Goal: Complete application form: Complete application form

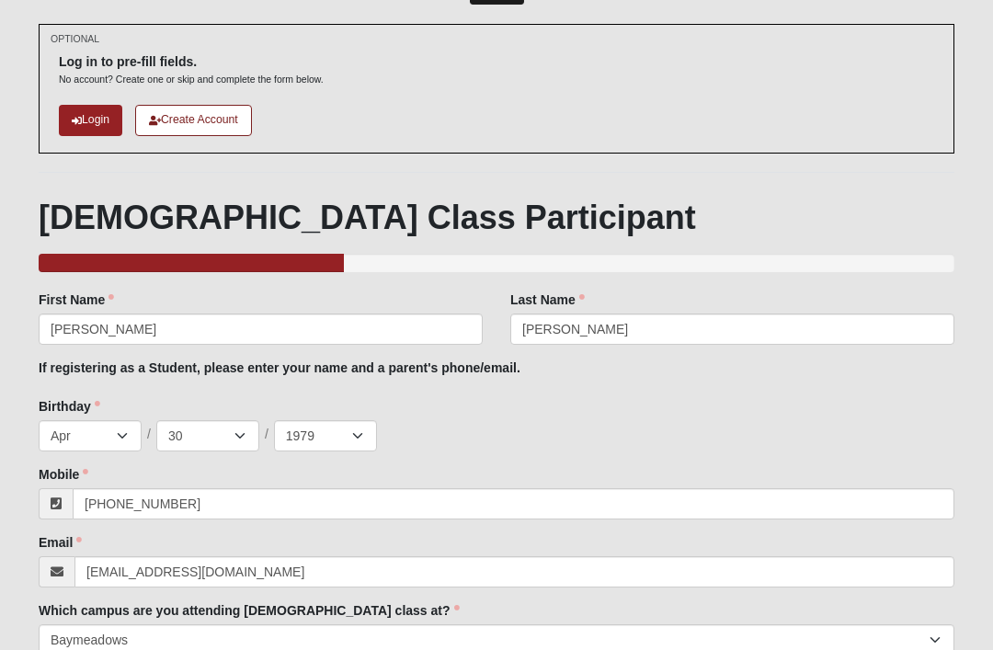
scroll to position [250, 0]
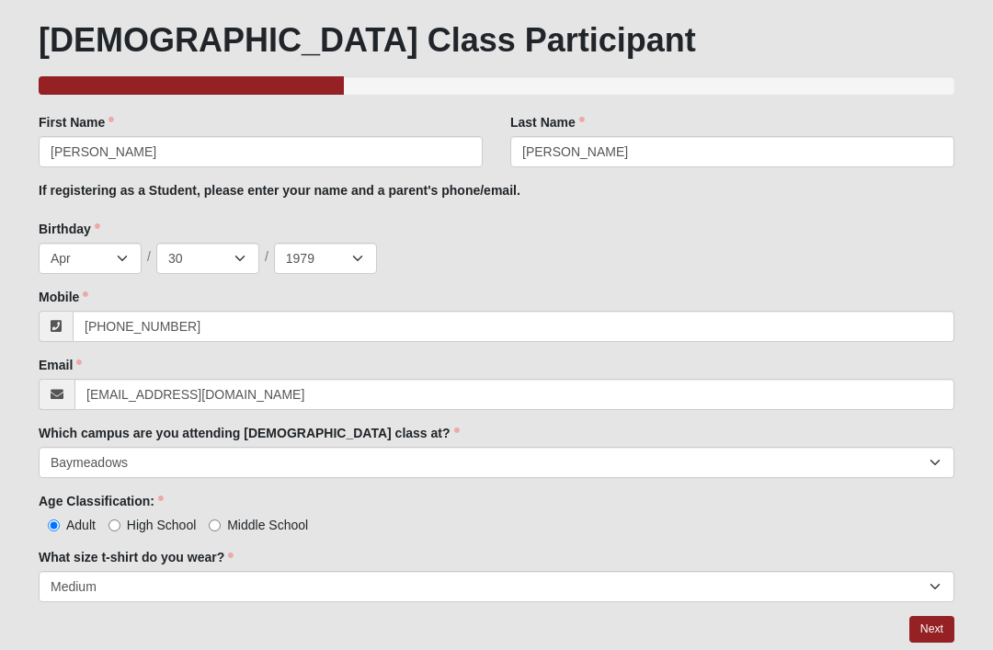
click at [930, 622] on link "Next" at bounding box center [932, 629] width 45 height 27
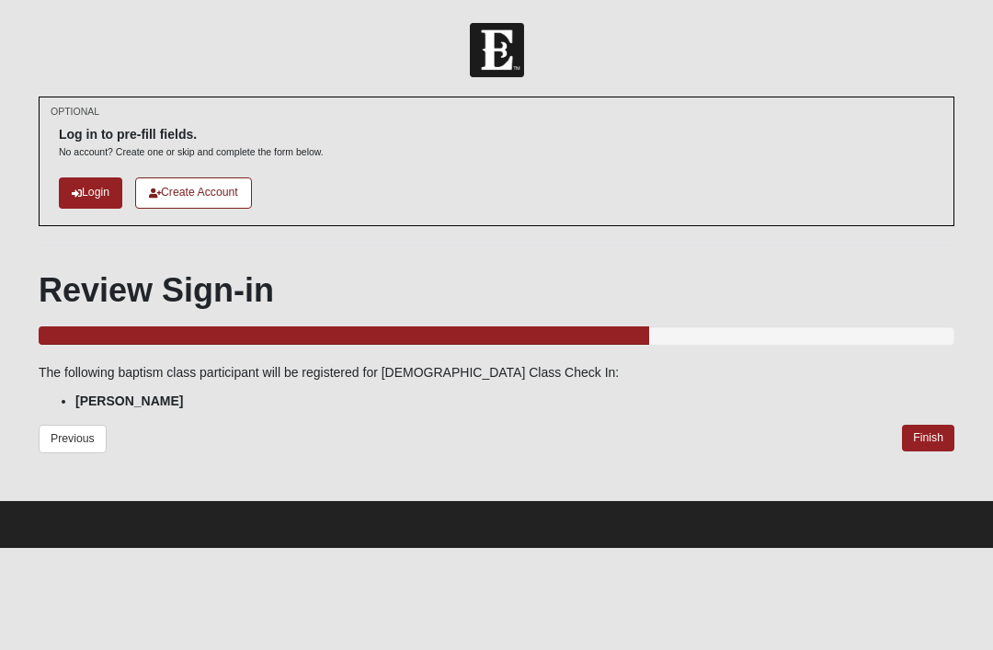
click at [931, 441] on link "Finish" at bounding box center [928, 438] width 52 height 27
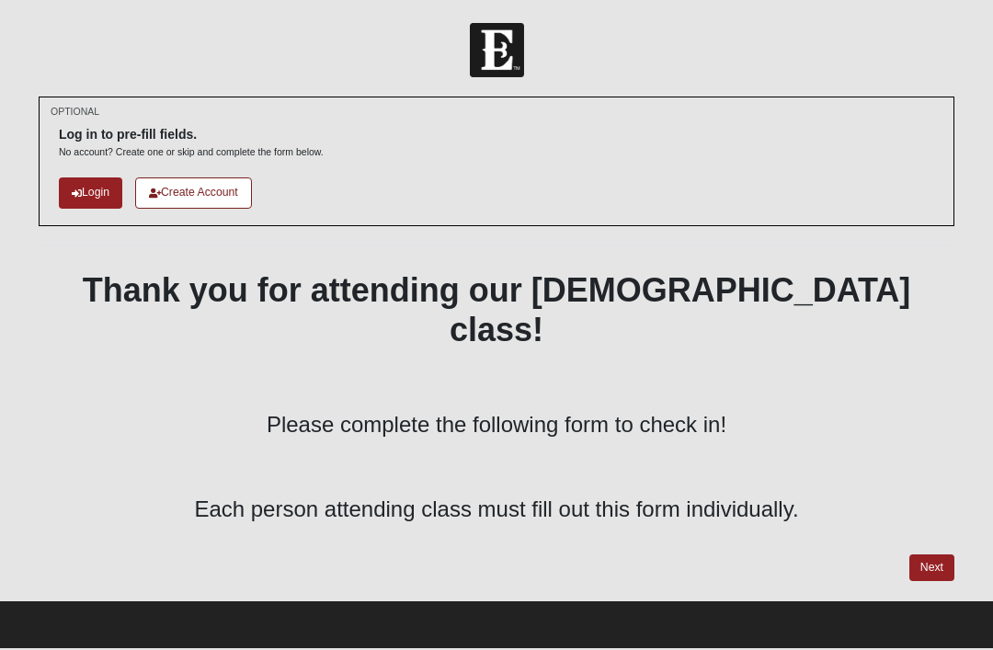
click at [941, 555] on link "Next" at bounding box center [932, 568] width 45 height 27
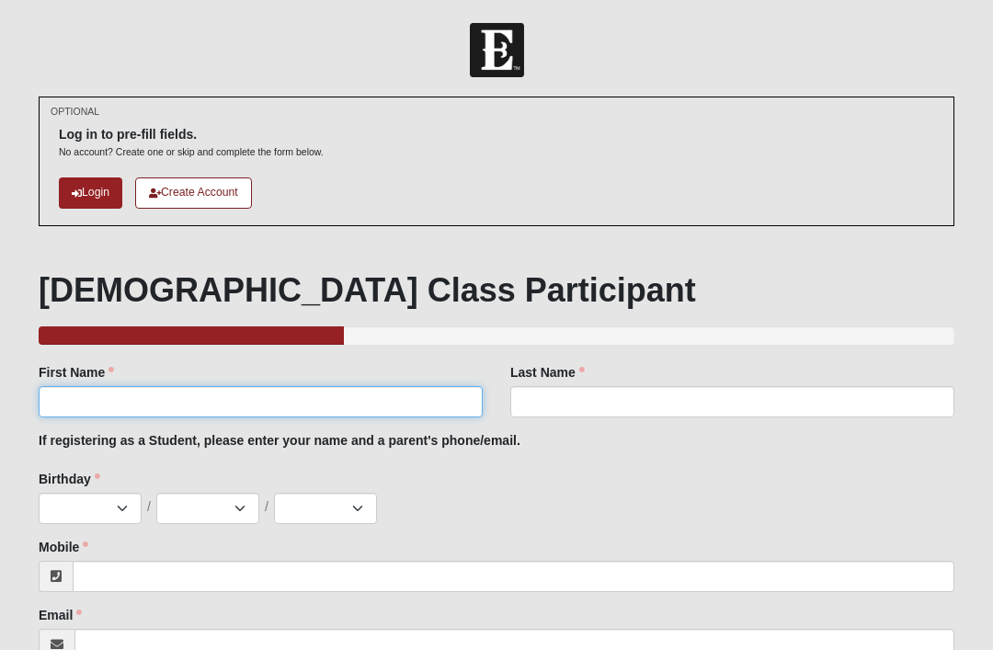
click at [202, 393] on input "First Name" at bounding box center [261, 401] width 444 height 31
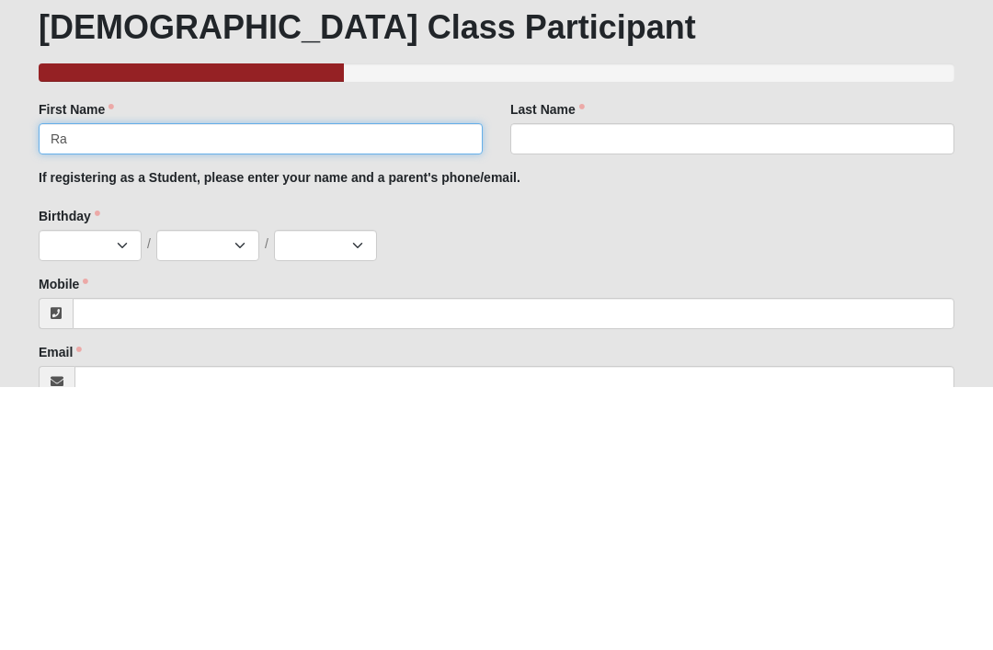
type input "R"
type input "[PERSON_NAME]"
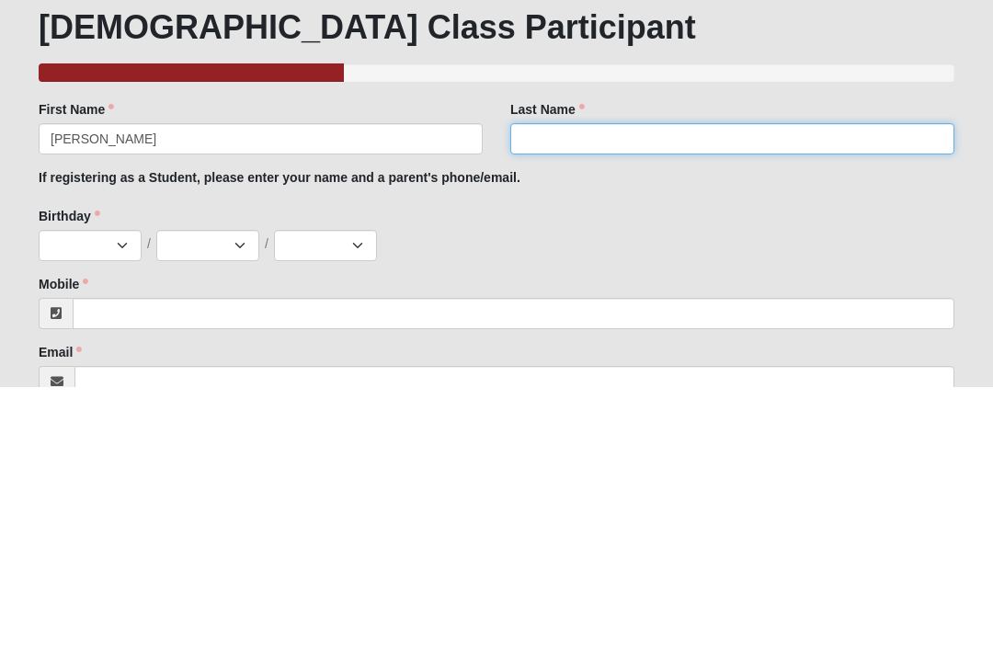
click at [612, 386] on input "Last Name" at bounding box center [732, 401] width 444 height 31
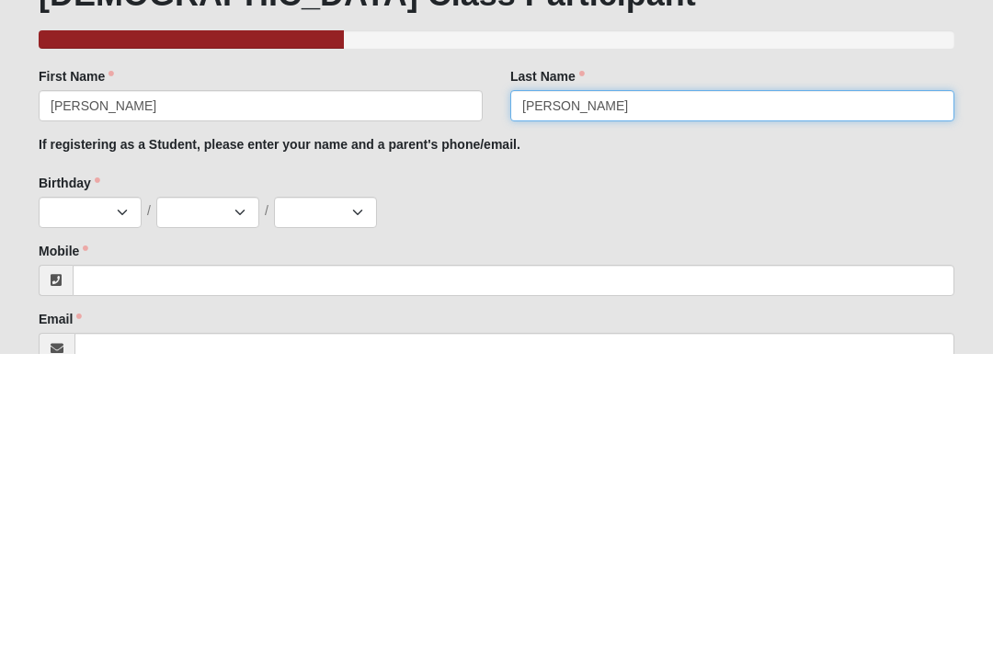
type input "[PERSON_NAME]"
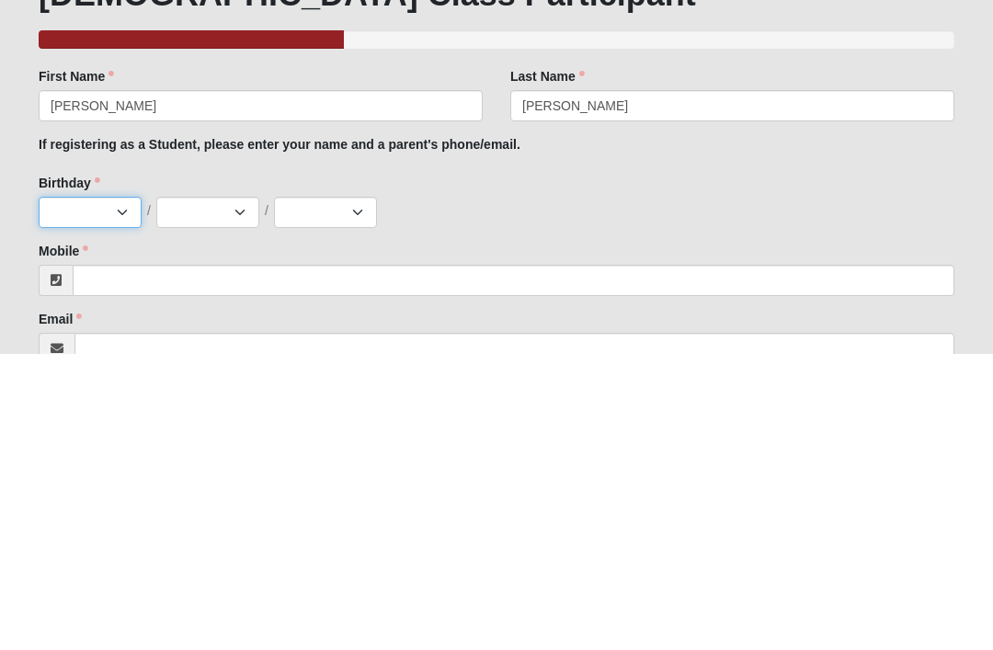
click at [115, 493] on select "Jan Feb Mar Apr May Jun [DATE] Aug Sep Oct Nov Dec" at bounding box center [90, 508] width 103 height 31
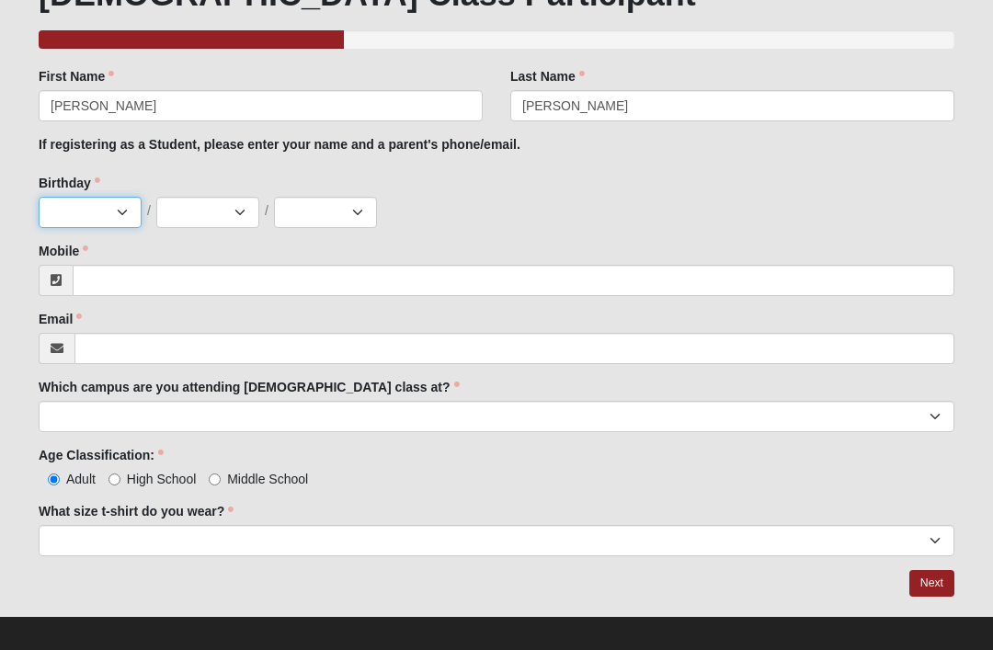
select select "10"
click at [232, 206] on select "1 2 3 4 5 6 7 8 9 10 11 12 13 14 15 16 17 18 19 20 21 22 23 24 25 26 27 28 29 3…" at bounding box center [207, 212] width 103 height 31
select select "29"
click at [333, 218] on select "2025 2024 2023 2022 2021 2020 2019 2018 2017 2016 2015 2014 2013 2012 2011 2010…" at bounding box center [325, 212] width 103 height 31
select select "1994"
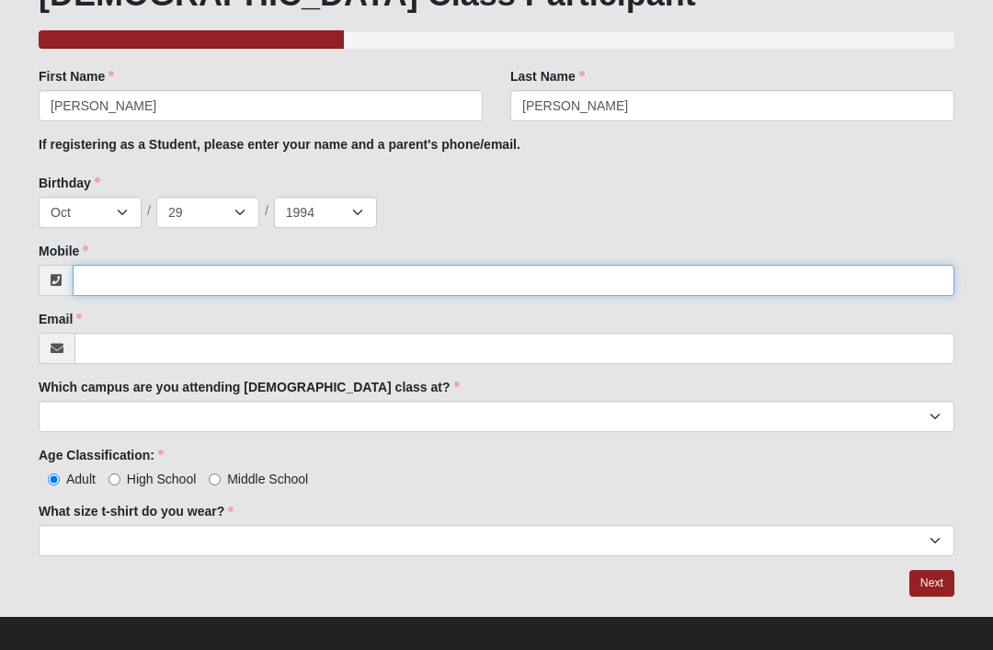
click at [178, 279] on input "Mobile" at bounding box center [514, 280] width 882 height 31
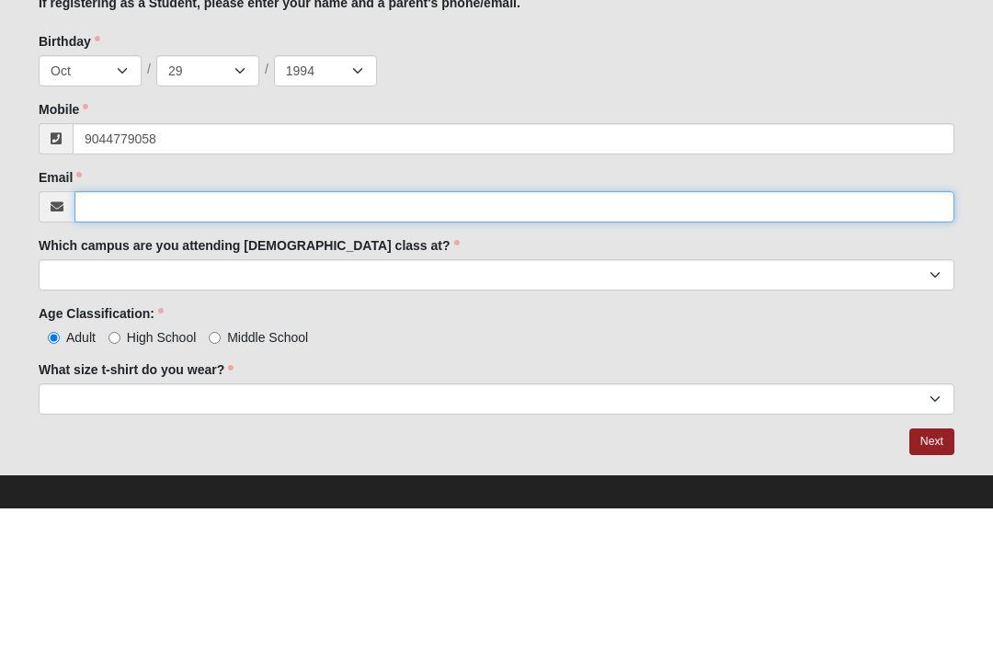
click at [271, 333] on input "Email" at bounding box center [514, 348] width 880 height 31
type input "[PHONE_NUMBER]"
type input "m"
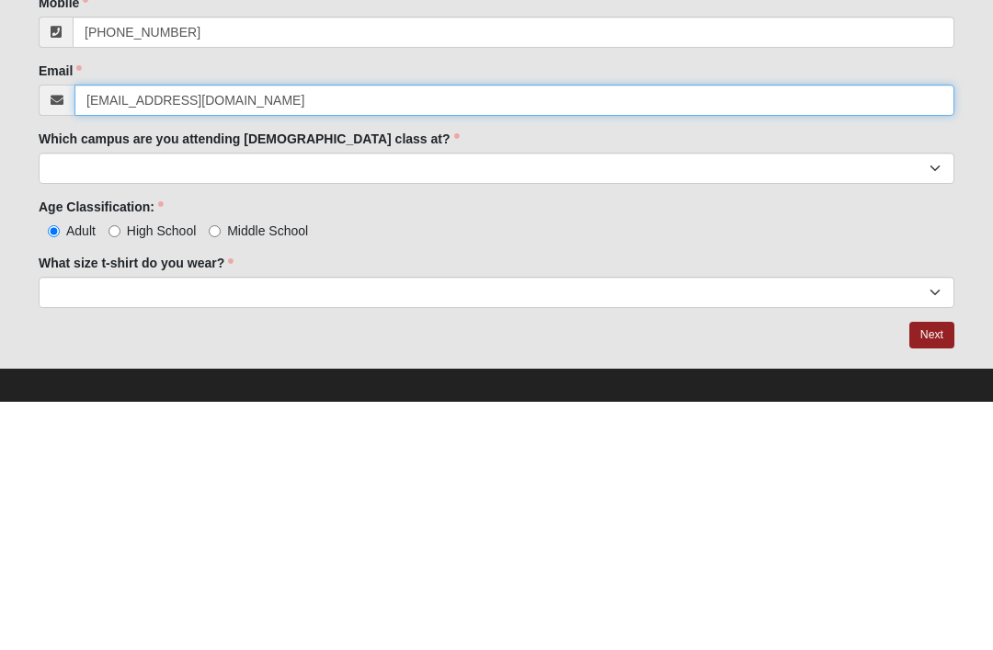
type input "[EMAIL_ADDRESS][DOMAIN_NAME]"
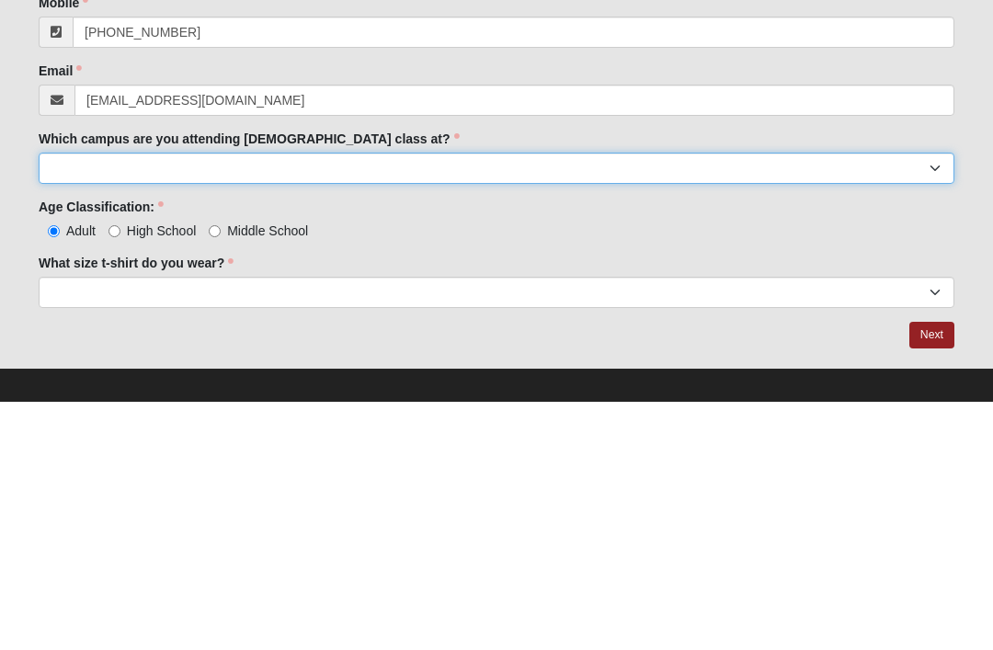
click at [475, 401] on select "Arlington Baymeadows Eleven22 Online [PERSON_NAME][GEOGRAPHIC_DATA] Jesup [GEOG…" at bounding box center [497, 416] width 916 height 31
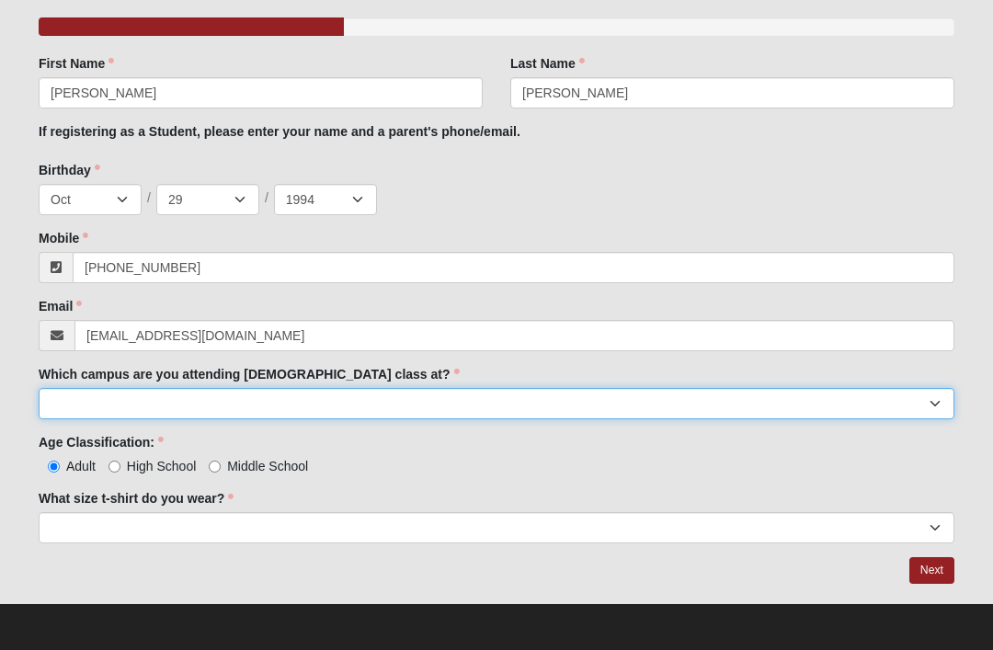
click at [536, 404] on select "Arlington Baymeadows Eleven22 Online [PERSON_NAME][GEOGRAPHIC_DATA] Jesup [GEOG…" at bounding box center [497, 403] width 916 height 31
select select "15"
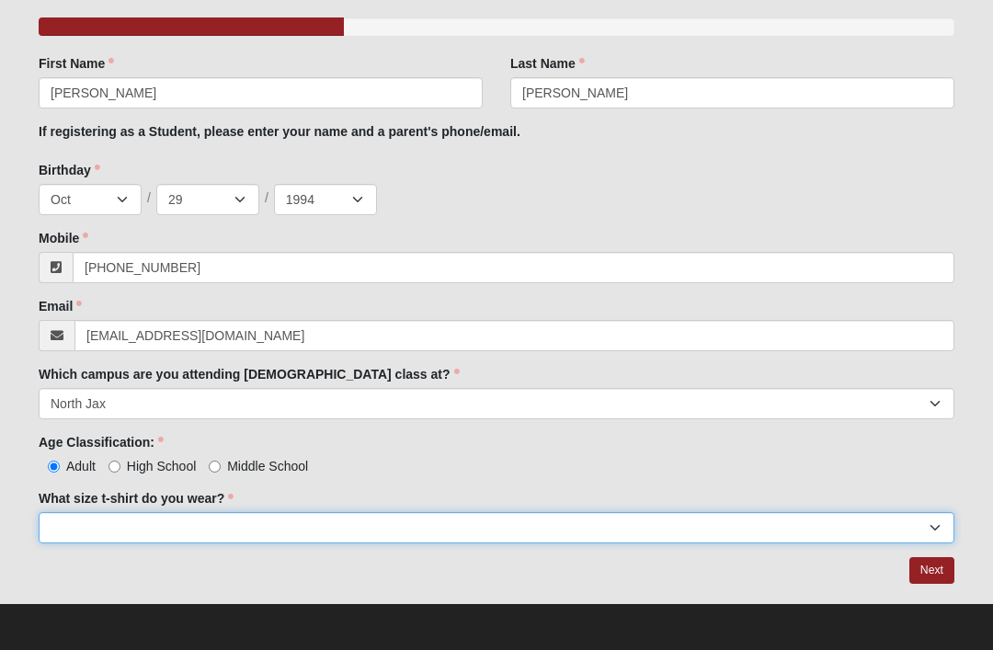
click at [272, 536] on select "Small Medium Large XL 2XL 3XL" at bounding box center [497, 527] width 916 height 31
select select "Large"
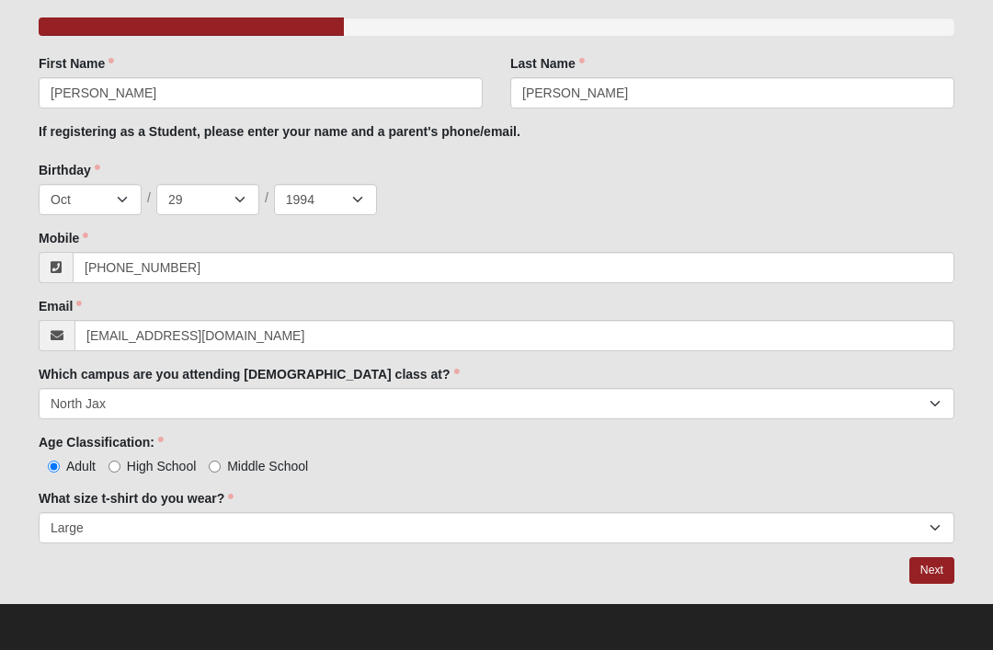
click at [931, 567] on link "Next" at bounding box center [932, 570] width 45 height 27
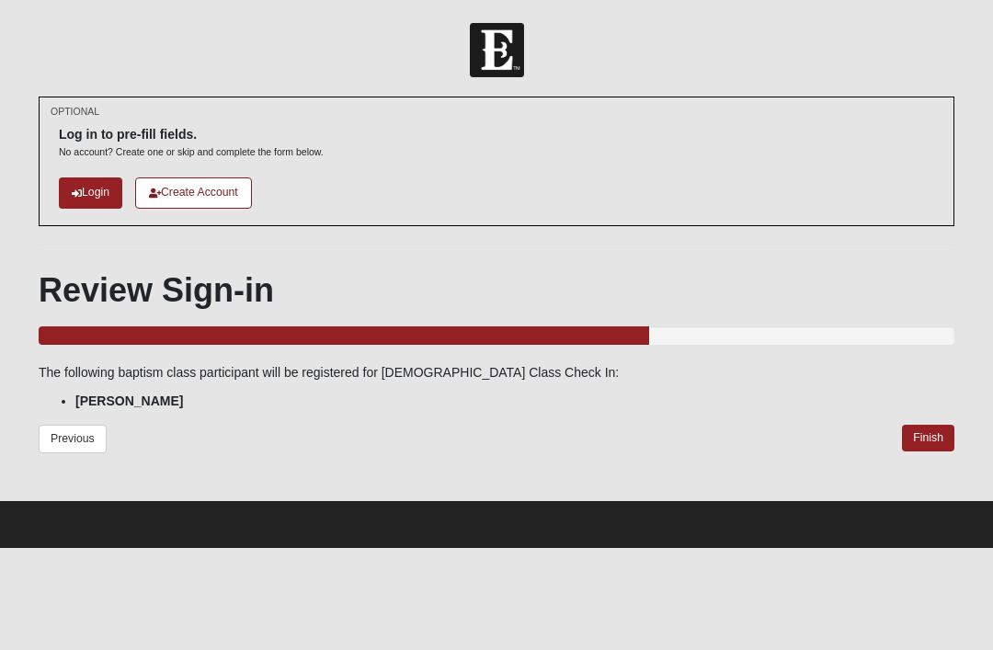
click at [913, 427] on link "Finish" at bounding box center [928, 438] width 52 height 27
